Goal: Find specific page/section: Find specific page/section

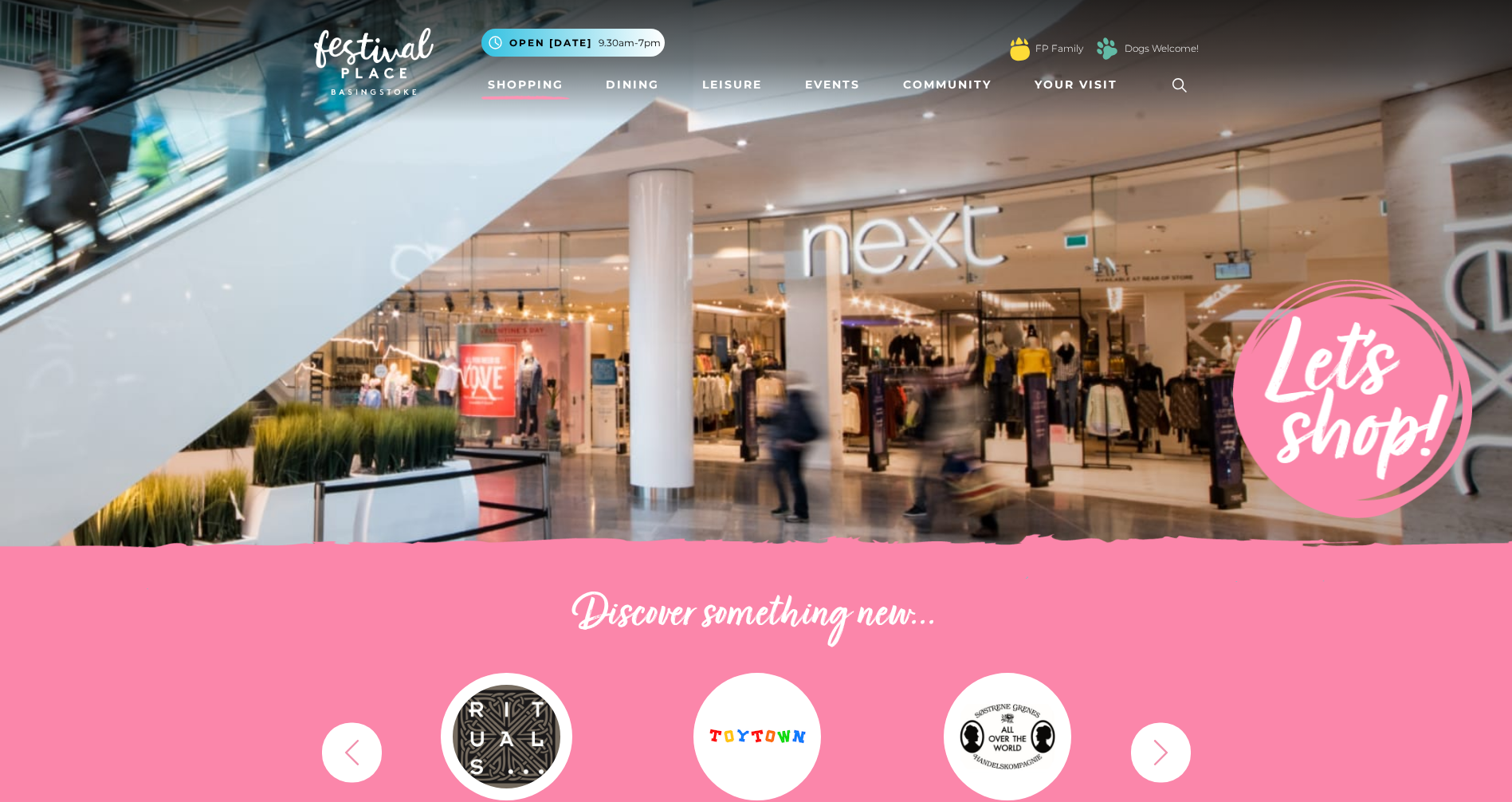
click at [540, 91] on link "Shopping" at bounding box center [526, 85] width 89 height 30
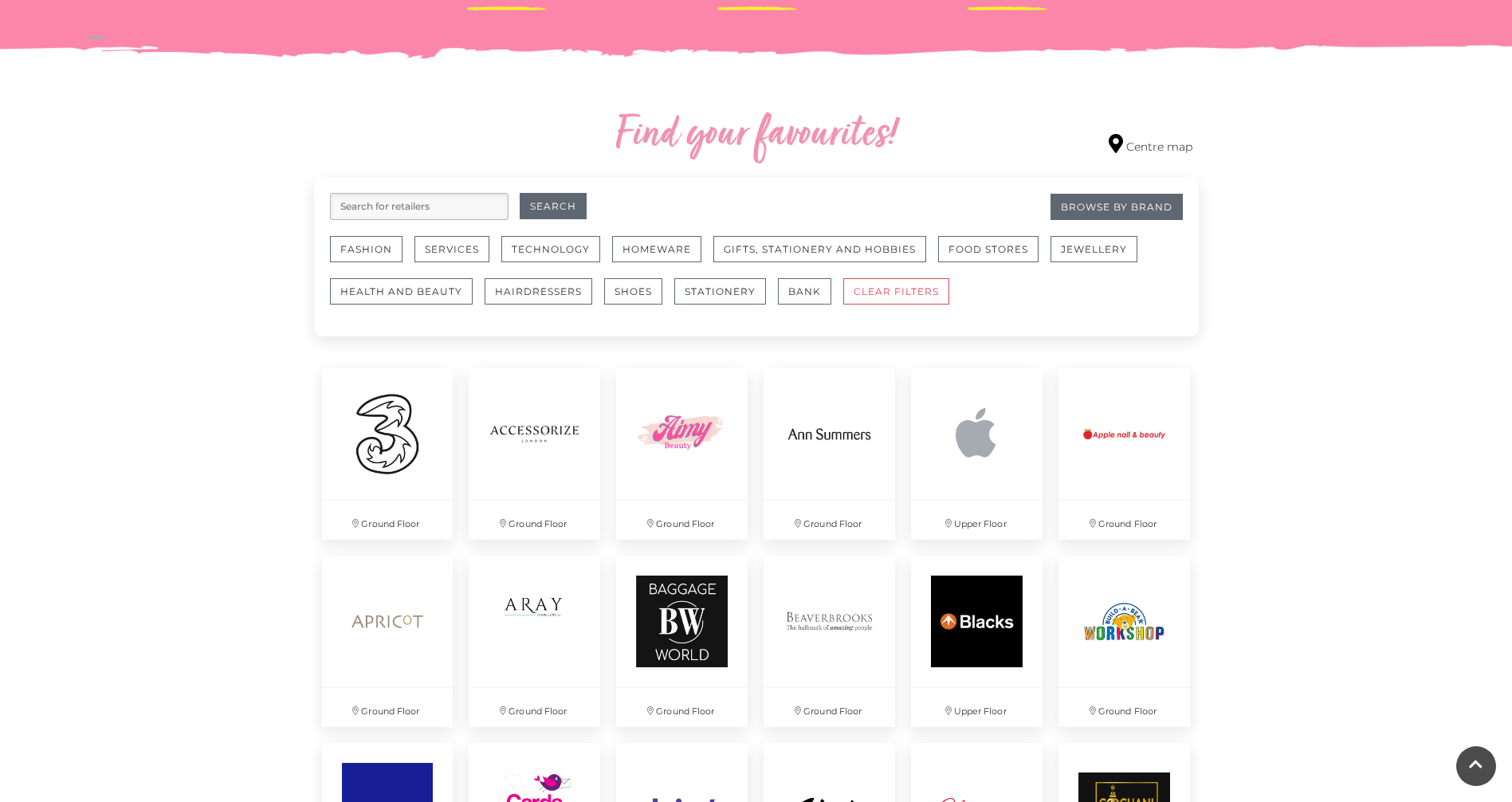
scroll to position [834, 0]
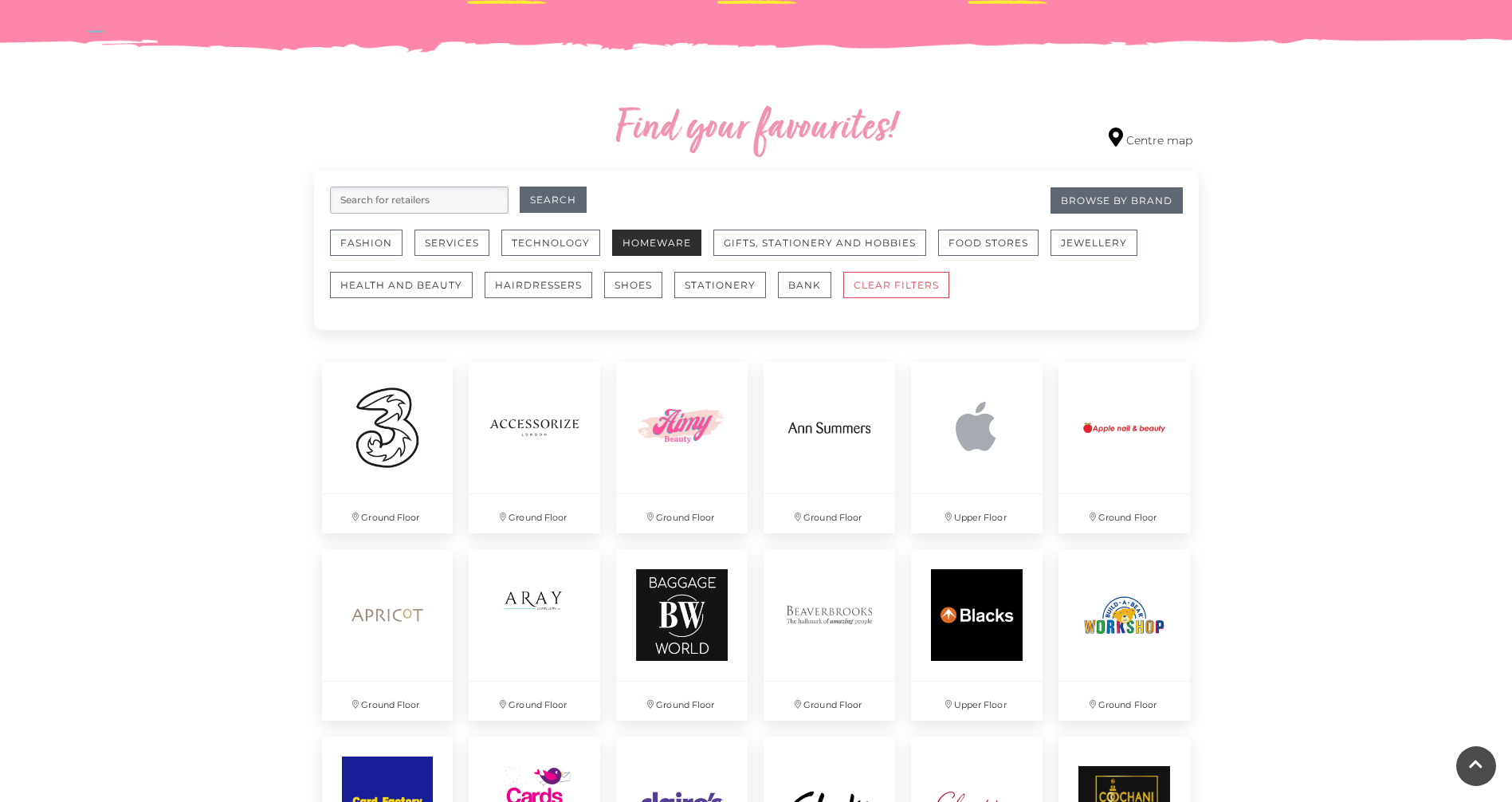
click at [671, 247] on button "Homeware" at bounding box center [657, 242] width 90 height 26
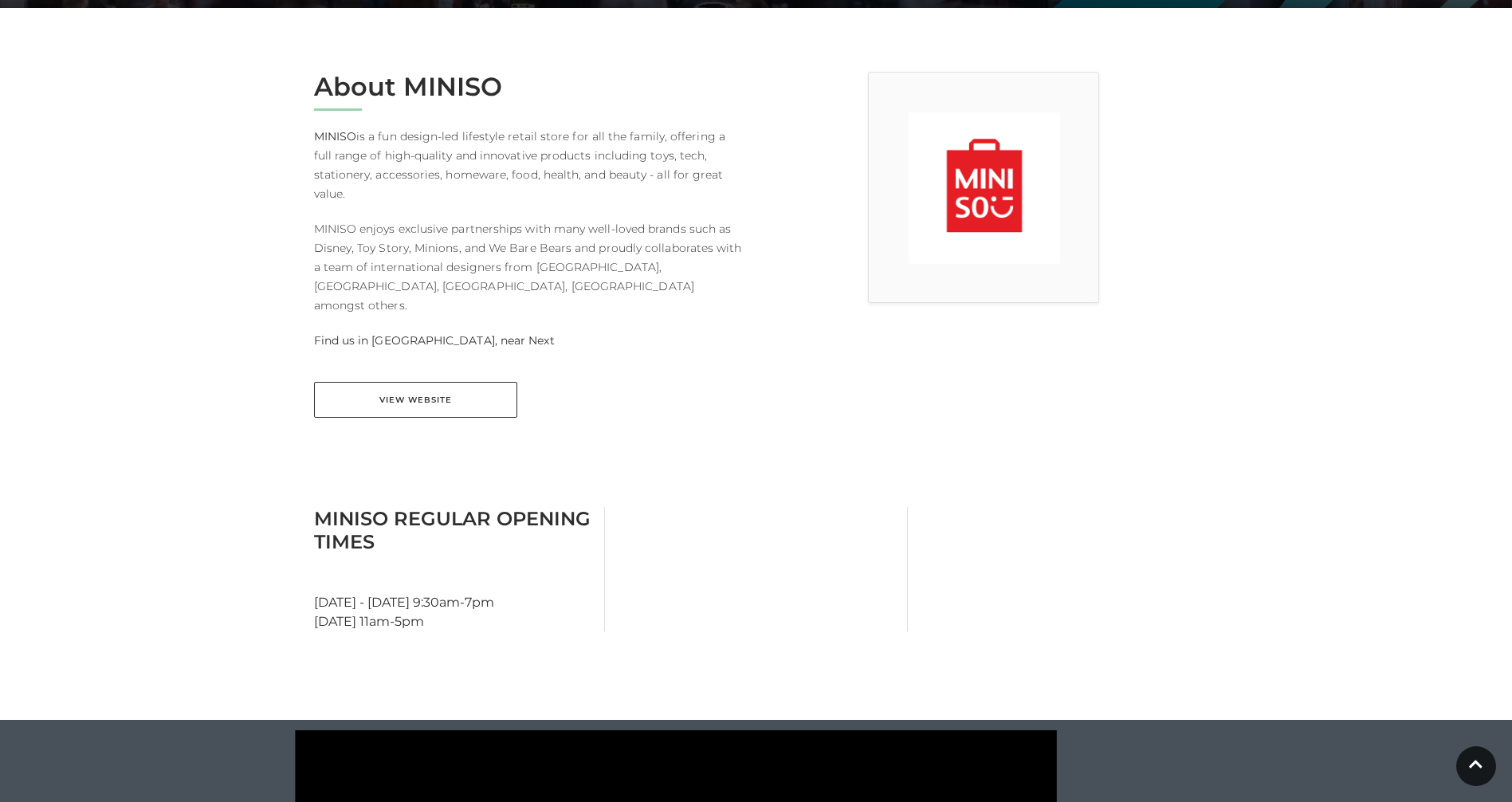
scroll to position [385, 0]
